Goal: Transaction & Acquisition: Book appointment/travel/reservation

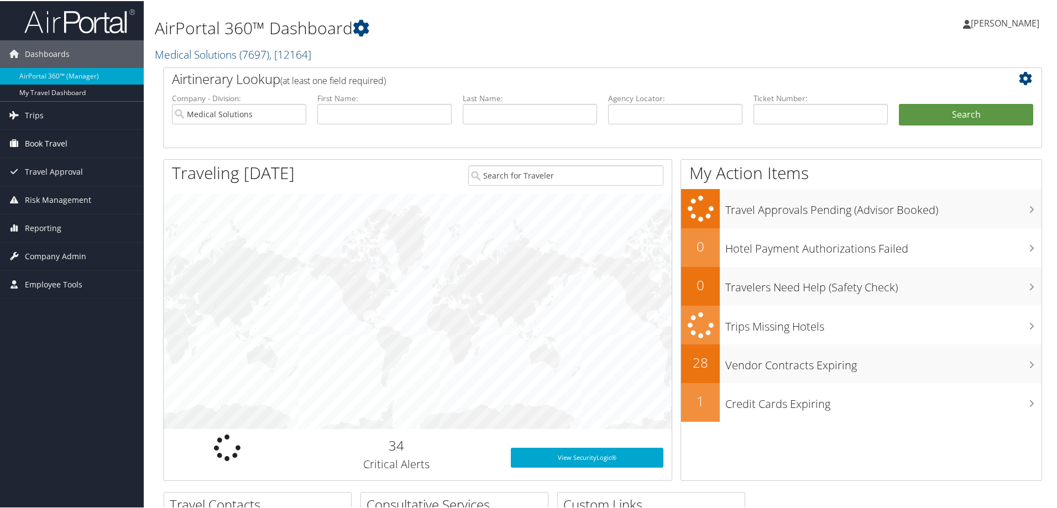
click at [45, 144] on span "Book Travel" at bounding box center [46, 143] width 43 height 28
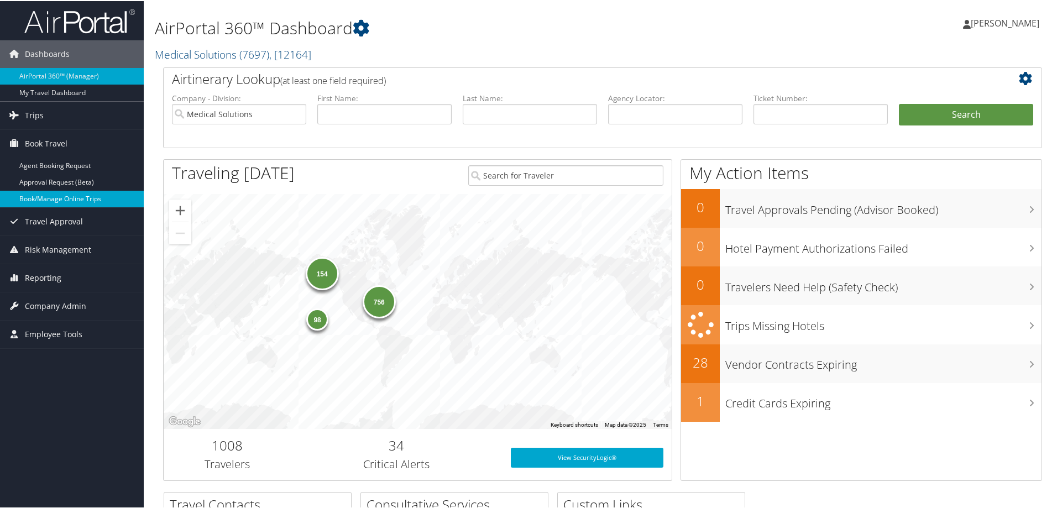
click at [54, 199] on link "Book/Manage Online Trips" at bounding box center [72, 198] width 144 height 17
